Goal: Task Accomplishment & Management: Complete application form

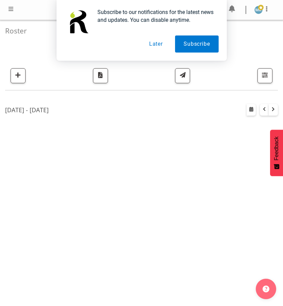
click at [12, 10] on div "Subscribe to our notifications for the latest news and updates. You can disable…" at bounding box center [141, 30] width 283 height 61
click at [266, 12] on div "Subscribe to our notifications for the latest news and updates. You can disable…" at bounding box center [141, 30] width 283 height 61
click at [12, 11] on div "Subscribe to our notifications for the latest news and updates. You can disable…" at bounding box center [141, 30] width 283 height 61
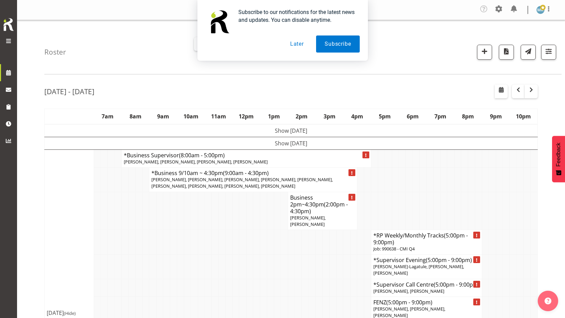
click at [283, 45] on button "Later" at bounding box center [297, 43] width 31 height 17
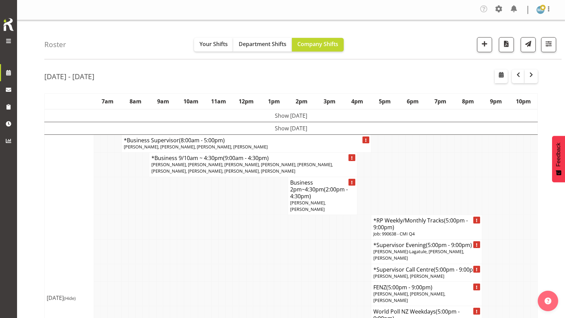
click at [7, 43] on span at bounding box center [8, 41] width 8 height 8
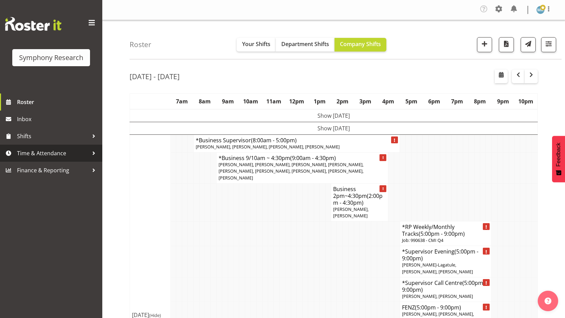
click at [56, 152] on span "Time & Attendance" at bounding box center [53, 153] width 72 height 10
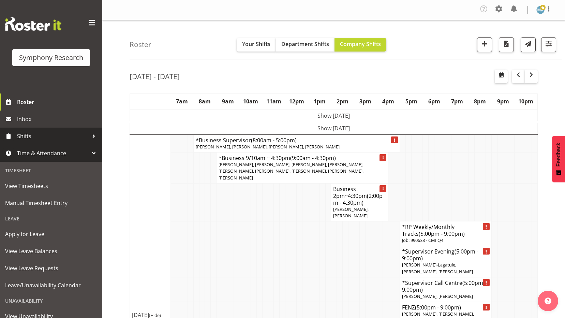
click at [30, 136] on span "Shifts" at bounding box center [53, 136] width 72 height 10
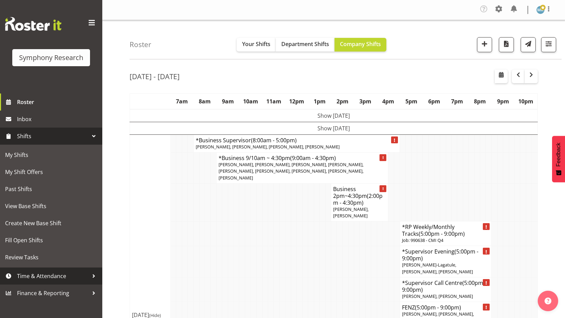
click at [45, 275] on span "Time & Attendance" at bounding box center [53, 276] width 72 height 10
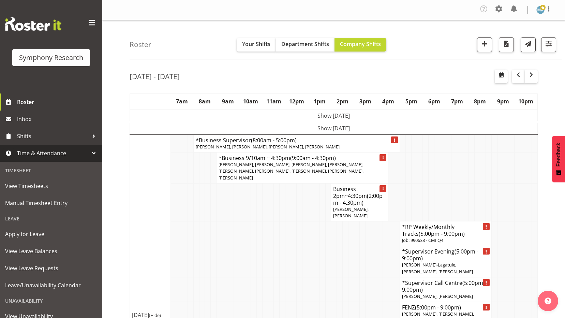
click at [49, 152] on span "Time & Attendance" at bounding box center [53, 153] width 72 height 10
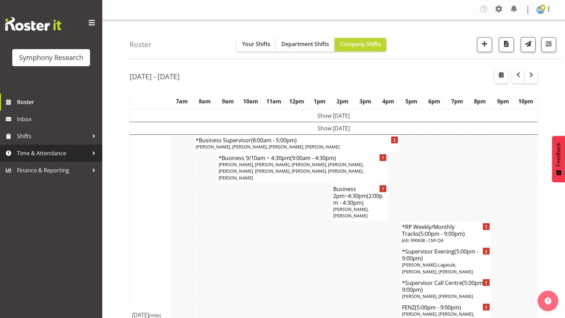
click at [49, 152] on span "Time & Attendance" at bounding box center [53, 153] width 72 height 10
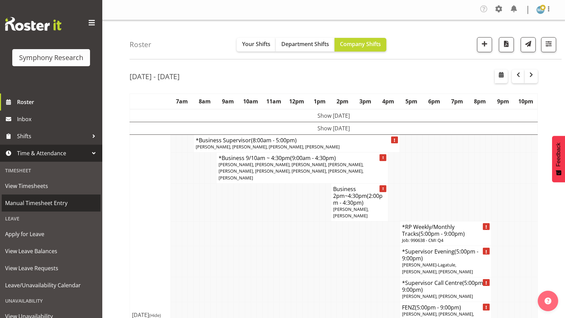
click at [52, 200] on span "Manual Timesheet Entry" at bounding box center [51, 203] width 92 height 10
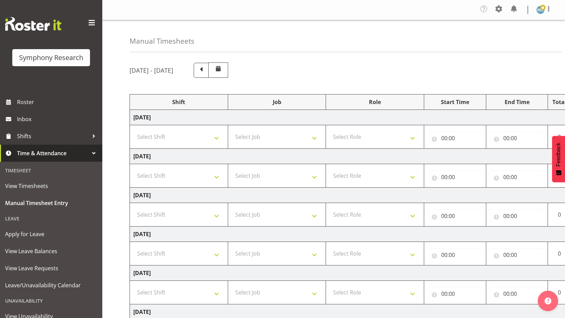
click at [113, 231] on div "Manual Timesheets [DATE] - [DATE] Shift Job Role Start Time End Time Total [DAT…" at bounding box center [333, 220] width 463 height 400
click at [368, 192] on td "[DATE]" at bounding box center [368, 195] width 477 height 15
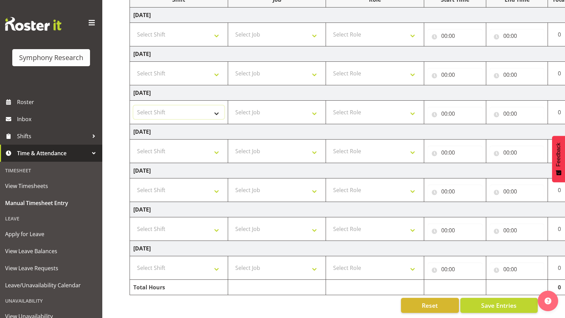
click at [215, 109] on select "Select Shift !!Weekend Residential (Roster IT Shift Label) *Business 9/10am ~ 4…" at bounding box center [178, 112] width 91 height 14
select select "48116"
click at [133, 105] on select "Select Shift !!Weekend Residential (Roster IT Shift Label) *Business 9/10am ~ 4…" at bounding box center [178, 112] width 91 height 14
click at [288, 115] on select "Select Job 550060 IF Admin 553492 World Poll Aus Wave 2 Main 2025 553493 World …" at bounding box center [277, 112] width 91 height 14
select select "7759"
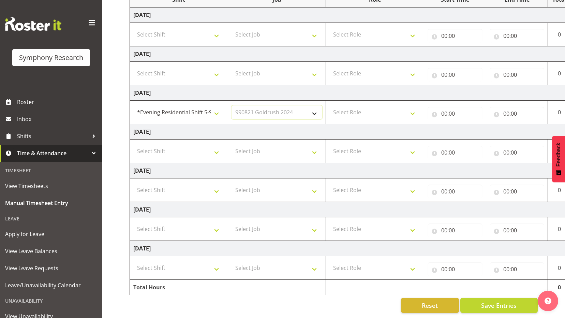
click at [232, 105] on select "Select Job 550060 IF Admin 553492 World Poll Aus Wave 2 Main 2025 553493 World …" at bounding box center [277, 112] width 91 height 14
click at [413, 114] on select "Select Role Supervisor Interviewing Briefing" at bounding box center [375, 112] width 91 height 14
click at [330, 105] on select "Select Role Supervisor Interviewing Briefing" at bounding box center [375, 112] width 91 height 14
click at [413, 116] on select "Supervisor Interviewing Briefing" at bounding box center [375, 112] width 91 height 14
select select "45"
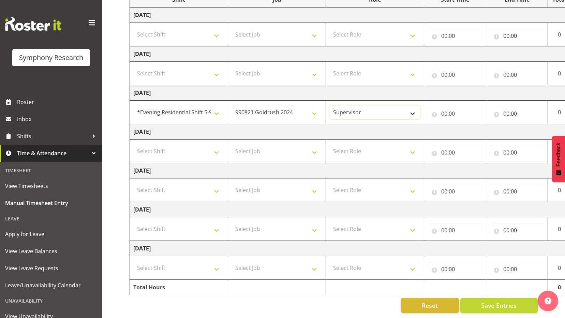
click at [330, 105] on select "Supervisor Interviewing Briefing" at bounding box center [375, 112] width 91 height 14
click at [466, 115] on input "00:00" at bounding box center [455, 114] width 55 height 14
click at [376, 132] on td "[DATE]" at bounding box center [368, 131] width 477 height 15
click at [464, 127] on td "[DATE]" at bounding box center [368, 131] width 477 height 15
click at [463, 117] on input "00:00" at bounding box center [455, 114] width 55 height 14
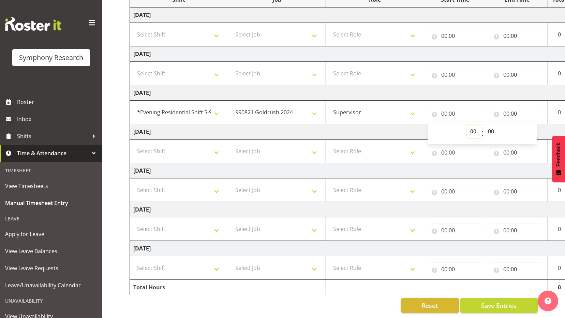
click at [472, 130] on select "00 01 02 03 04 05 06 07 08 09 10 11 12 13 14 15 16 17 18 19 20 21 22 23" at bounding box center [474, 132] width 15 height 14
select select "17"
click at [467, 125] on select "00 01 02 03 04 05 06 07 08 09 10 11 12 13 14 15 16 17 18 19 20 21 22 23" at bounding box center [474, 132] width 15 height 14
type input "17:00"
click at [538, 113] on input "00:00" at bounding box center [517, 114] width 55 height 14
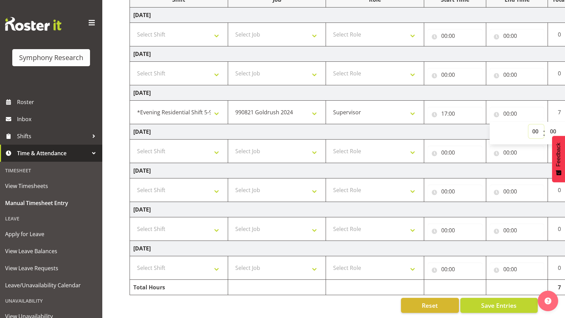
click at [535, 130] on select "00 01 02 03 04 05 06 07 08 09 10 11 12 13 14 15 16 17 18 19 20 21 22 23" at bounding box center [536, 132] width 15 height 14
select select "21"
click at [529, 125] on select "00 01 02 03 04 05 06 07 08 09 10 11 12 13 14 15 16 17 18 19 20 21 22 23" at bounding box center [536, 132] width 15 height 14
type input "21:00"
click at [555, 130] on select "00 01 02 03 04 05 06 07 08 09 10 11 12 13 14 15 16 17 18 19 20 21 22 23 24 25 2…" at bounding box center [554, 132] width 15 height 14
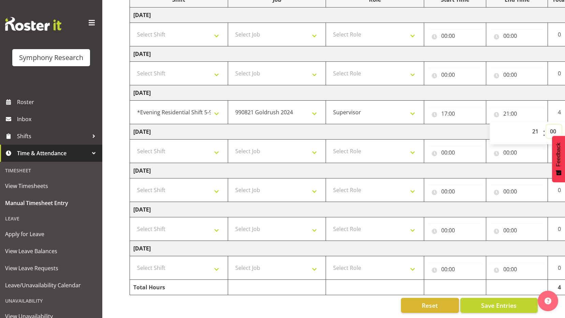
select select "10"
click at [547, 125] on select "00 01 02 03 04 05 06 07 08 09 10 11 12 13 14 15 16 17 18 19 20 21 22 23 24 25 2…" at bounding box center [554, 132] width 15 height 14
type input "21:10"
click at [526, 303] on button "Save Entries" at bounding box center [499, 305] width 77 height 15
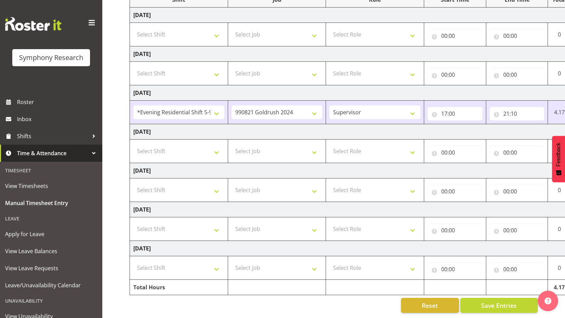
click at [357, 122] on td "Supervisor Interviewing Briefing" at bounding box center [375, 113] width 98 height 24
click at [358, 129] on td "[DATE]" at bounding box center [368, 131] width 477 height 15
click at [79, 154] on span "Time & Attendance" at bounding box center [53, 153] width 72 height 10
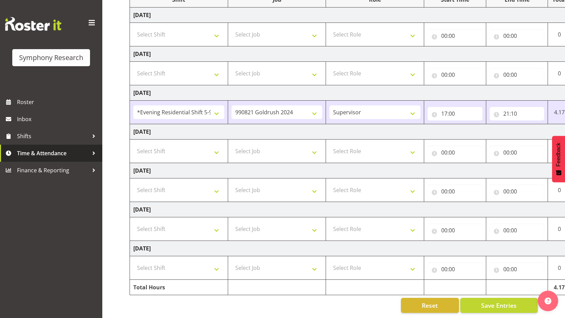
click at [79, 154] on span "Time & Attendance" at bounding box center [53, 153] width 72 height 10
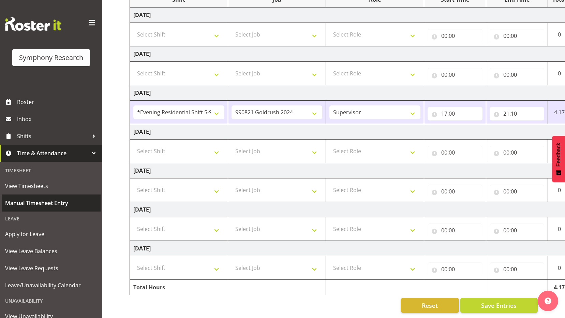
click at [64, 201] on span "Manual Timesheet Entry" at bounding box center [51, 203] width 92 height 10
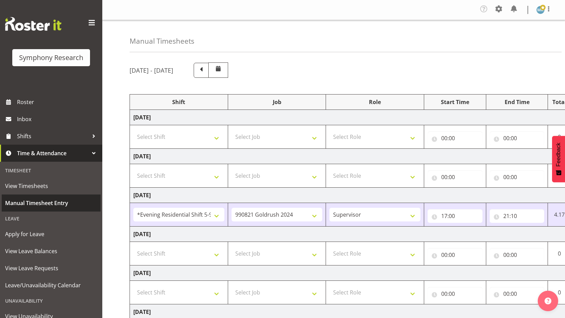
select select "48116"
select select "7759"
click at [237, 234] on td "[DATE]" at bounding box center [368, 234] width 477 height 15
click at [227, 232] on td "[DATE]" at bounding box center [368, 234] width 477 height 15
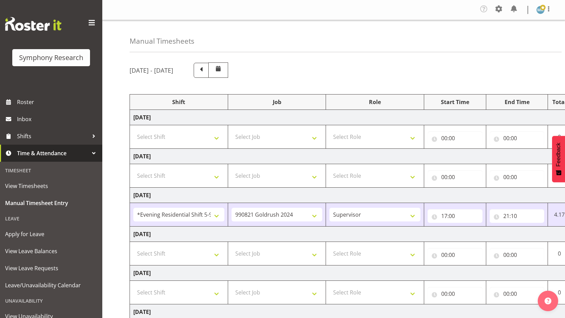
click at [227, 232] on td "[DATE]" at bounding box center [368, 234] width 477 height 15
click at [379, 233] on td "[DATE]" at bounding box center [368, 234] width 477 height 15
drag, startPoint x: 379, startPoint y: 233, endPoint x: 357, endPoint y: 236, distance: 22.4
click at [357, 236] on td "[DATE]" at bounding box center [368, 234] width 477 height 15
click at [489, 231] on td "[DATE]" at bounding box center [368, 234] width 477 height 15
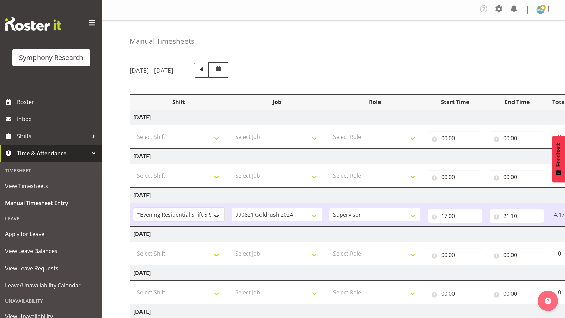
click at [216, 217] on select "!!Weekend Residential (Roster IT Shift Label) *Business 9/10am ~ 4:30pm *Busine…" at bounding box center [178, 215] width 91 height 14
drag, startPoint x: 291, startPoint y: 216, endPoint x: 270, endPoint y: 221, distance: 21.7
click at [270, 221] on select "550060 IF Admin 553492 World Poll Aus Wave 2 Main 2025 553493 World Poll NZ Wav…" at bounding box center [277, 215] width 91 height 14
click at [413, 232] on td "[DATE]" at bounding box center [368, 234] width 477 height 15
click at [413, 217] on select "Supervisor Interviewing Briefing" at bounding box center [375, 215] width 91 height 14
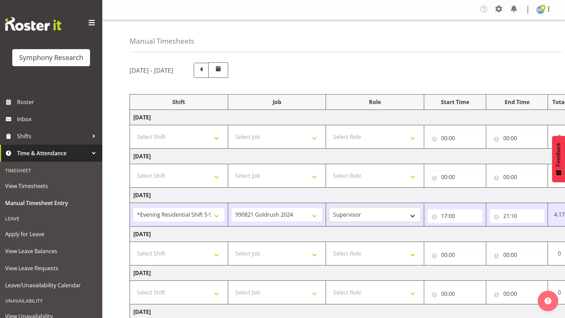
click at [413, 217] on select "Supervisor Interviewing Briefing" at bounding box center [375, 215] width 91 height 14
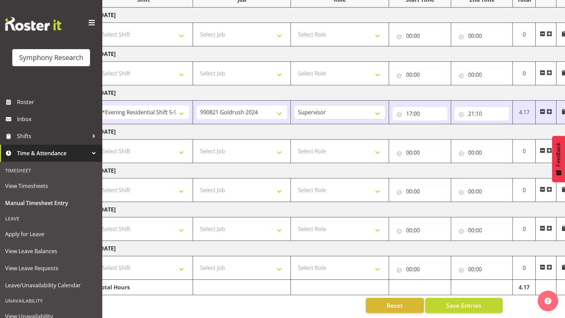
scroll to position [0, 42]
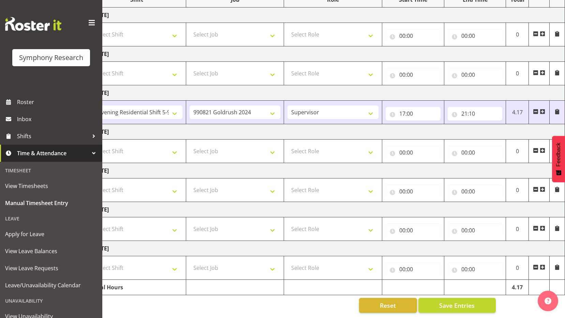
click at [440, 124] on td "[DATE]" at bounding box center [326, 131] width 477 height 15
click at [445, 128] on td "[DATE]" at bounding box center [326, 131] width 477 height 15
click at [447, 125] on td "[DATE]" at bounding box center [326, 131] width 477 height 15
click at [513, 306] on div "[DATE] - [DATE] Shift Job Role Start Time End Time Total [DATE] Select Shift !!…" at bounding box center [306, 136] width 436 height 363
drag, startPoint x: 513, startPoint y: 306, endPoint x: 319, endPoint y: 301, distance: 194.5
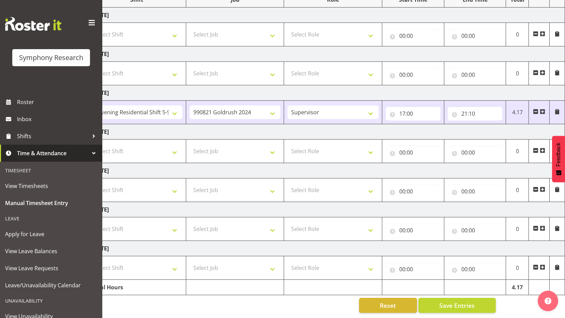
click at [319, 302] on div "Reset Save Entries" at bounding box center [292, 305] width 408 height 15
click at [308, 299] on div "Reset Save Entries" at bounding box center [292, 305] width 408 height 15
click at [482, 108] on input "21:10" at bounding box center [475, 114] width 55 height 14
click at [515, 129] on select "00 01 02 03 04 05 06 07 08 09 10 11 12 13 14 15 16 17 18 19 20 21 22 23 24 25 2…" at bounding box center [512, 132] width 15 height 14
select select "40"
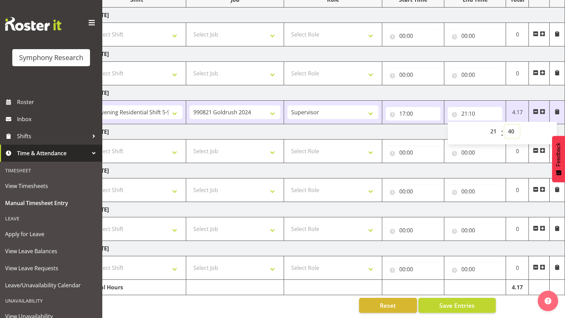
click at [505, 125] on select "00 01 02 03 04 05 06 07 08 09 10 11 12 13 14 15 16 17 18 19 20 21 22 23 24 25 2…" at bounding box center [512, 132] width 15 height 14
type input "21:40"
click at [484, 303] on button "Save Entries" at bounding box center [457, 305] width 77 height 15
